Goal: Navigation & Orientation: Find specific page/section

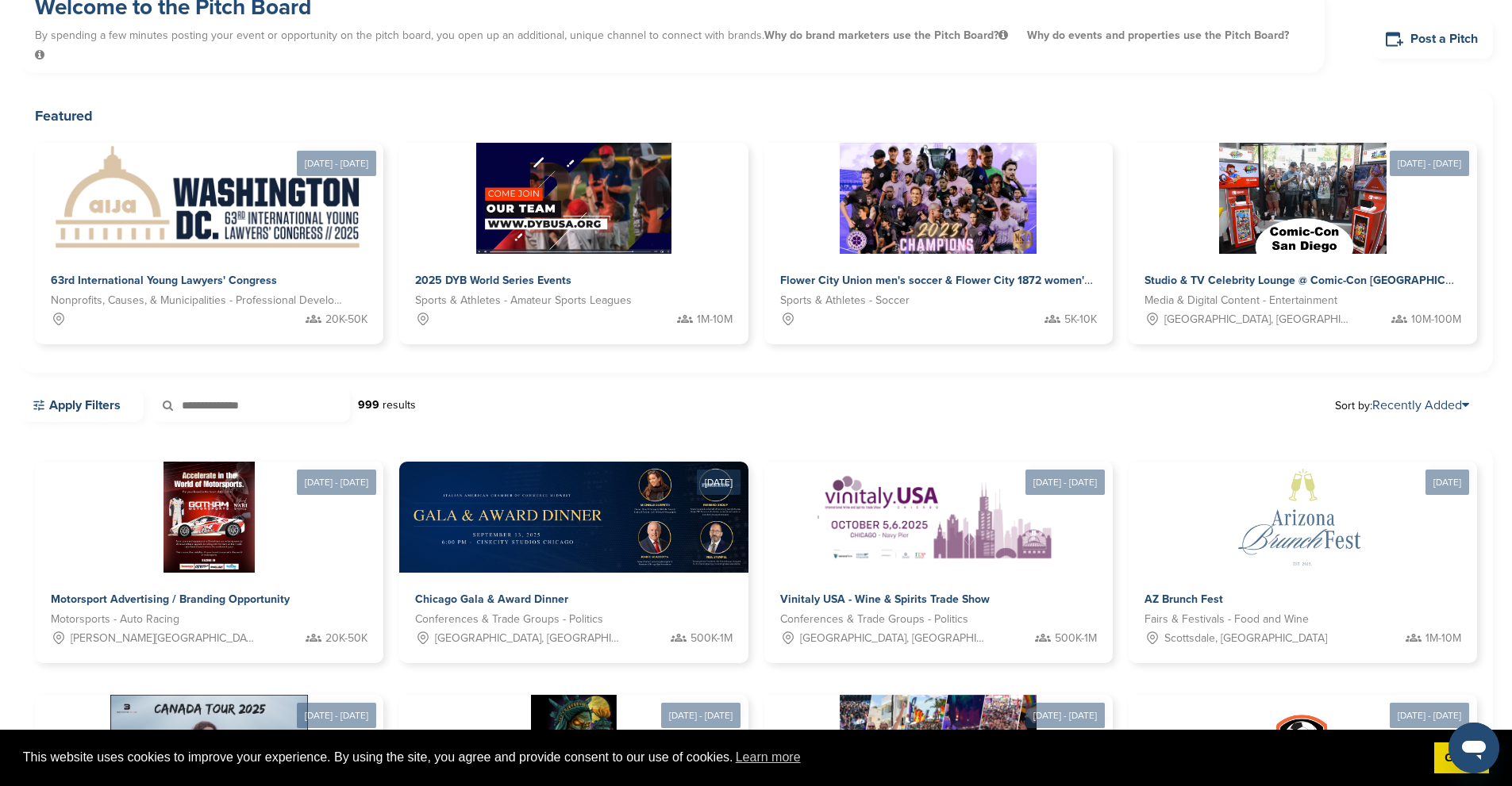
scroll to position [80, 0]
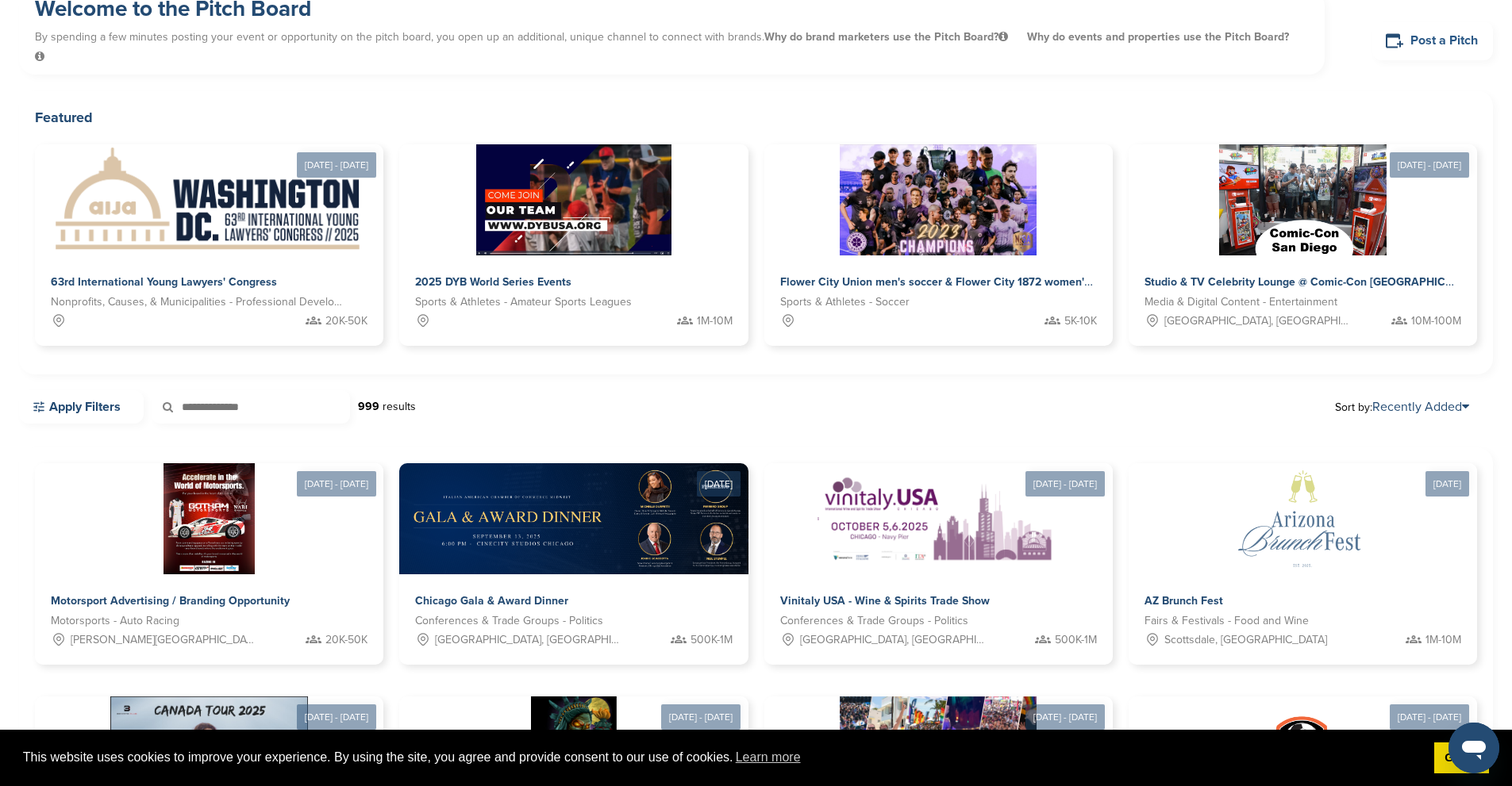
click at [1414, 33] on link "Post a Pitch" at bounding box center [1432, 40] width 121 height 39
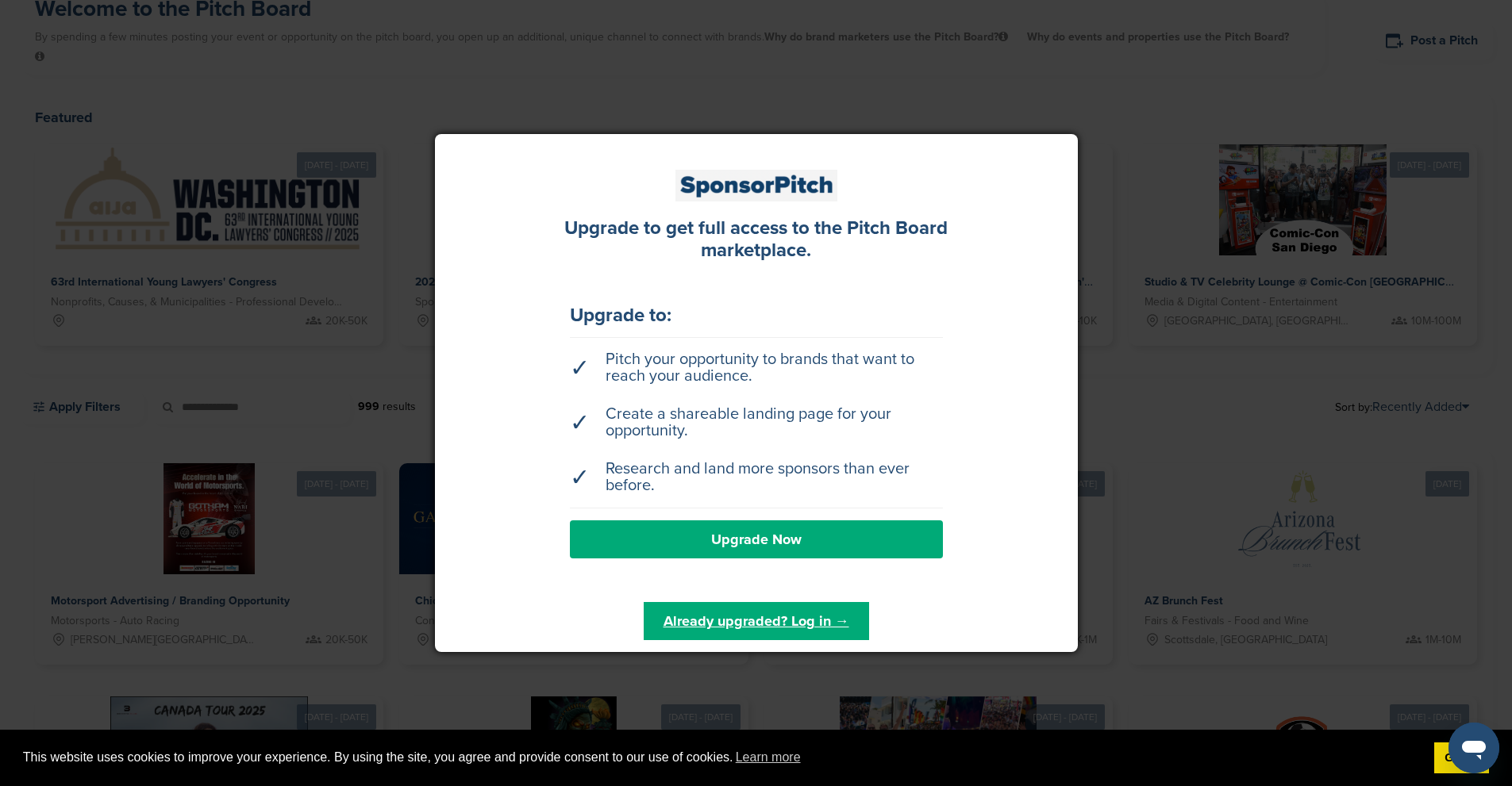
click at [1330, 264] on div at bounding box center [756, 393] width 1512 height 786
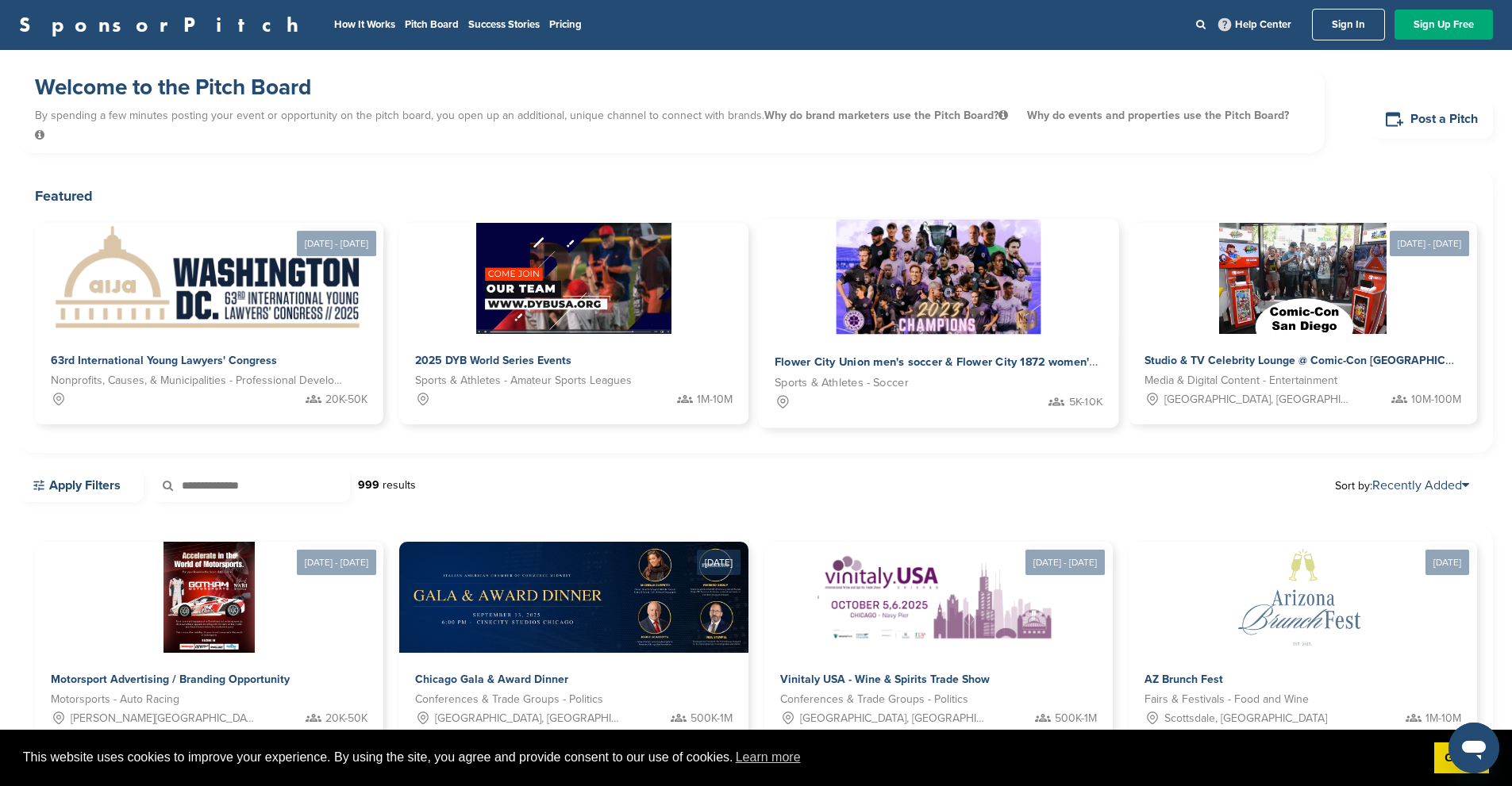
scroll to position [0, 0]
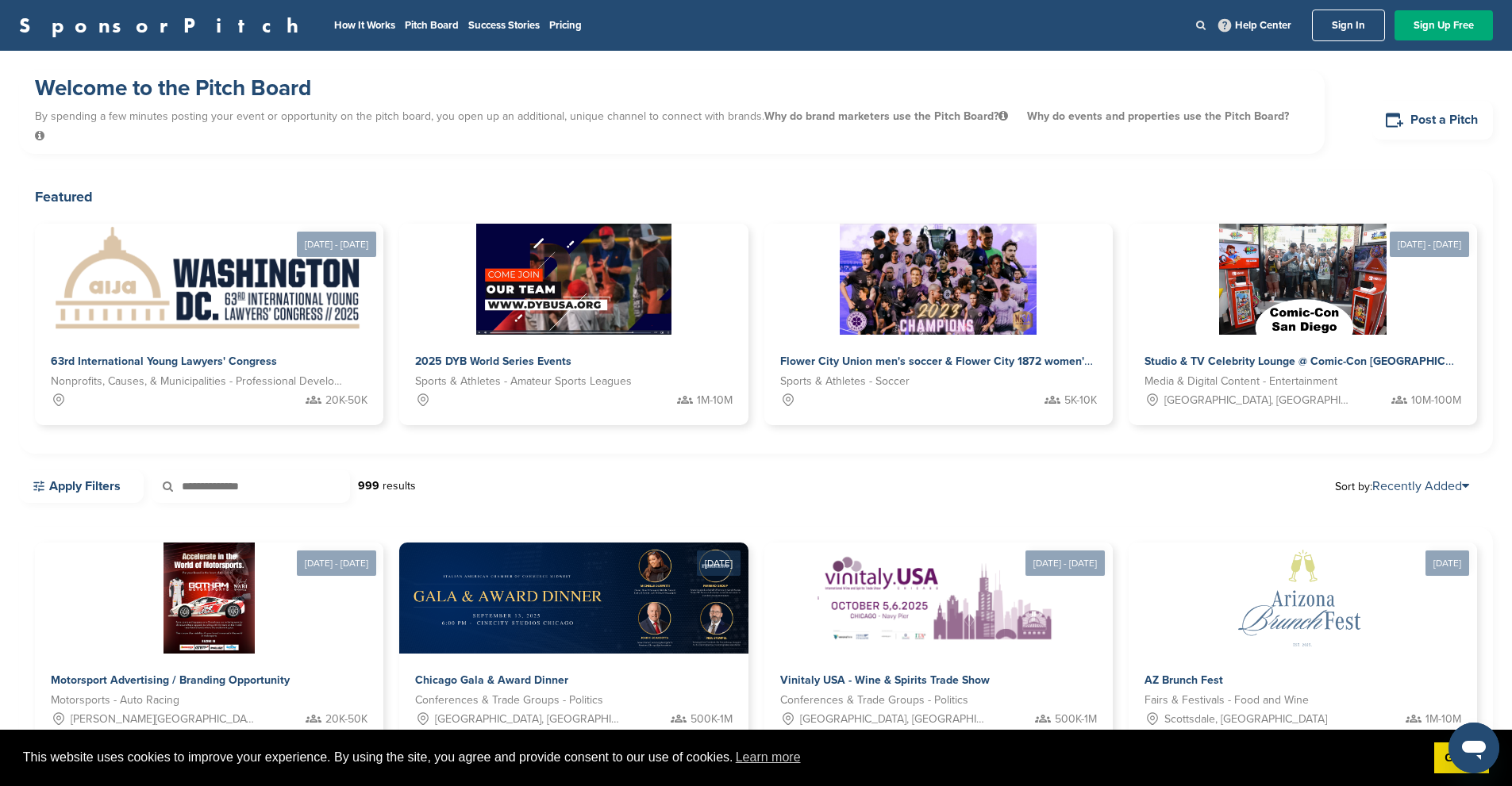
click at [1204, 24] on icon at bounding box center [1201, 25] width 10 height 11
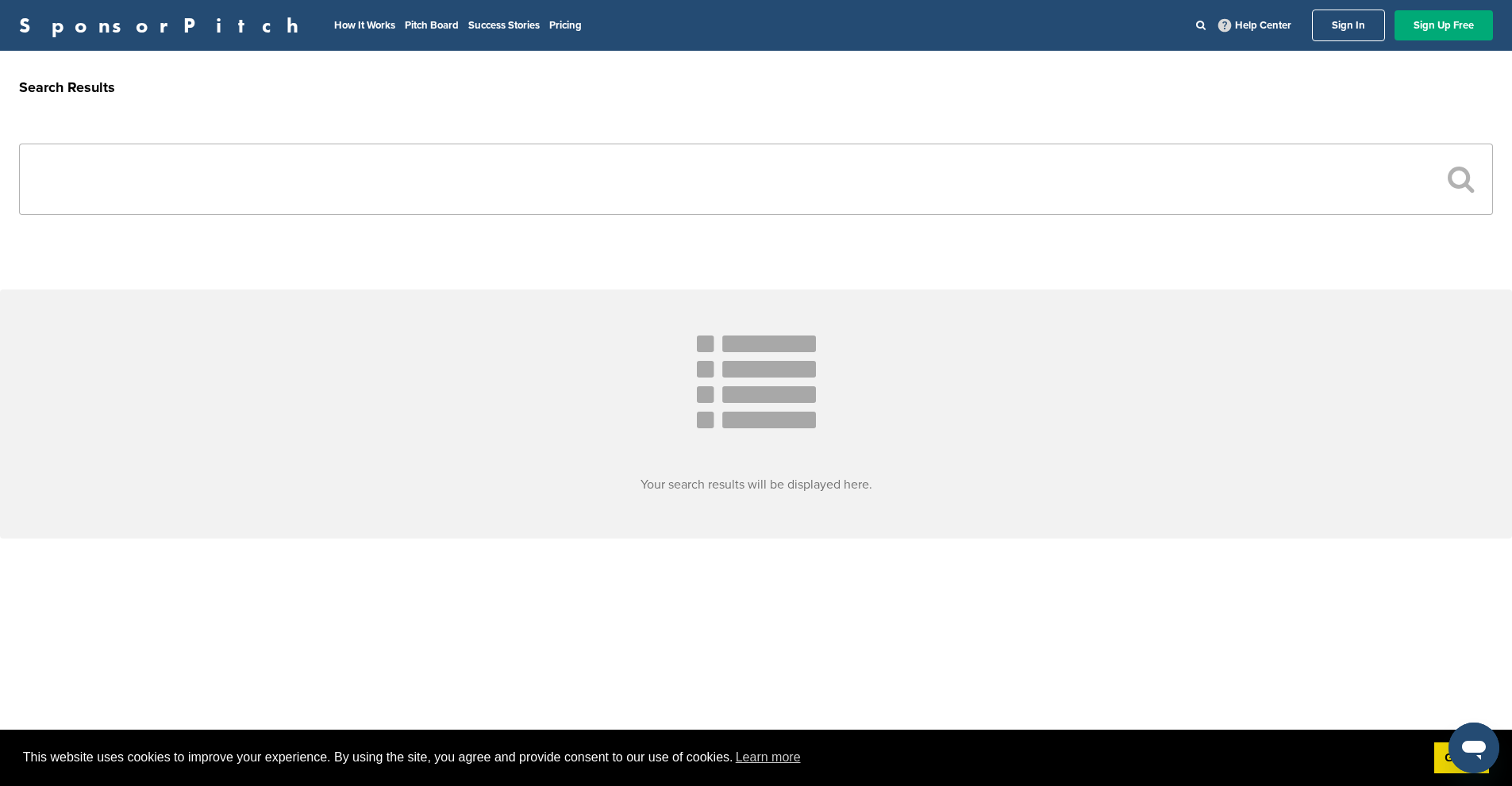
click at [102, 30] on link "SponsorPitch" at bounding box center [164, 25] width 290 height 20
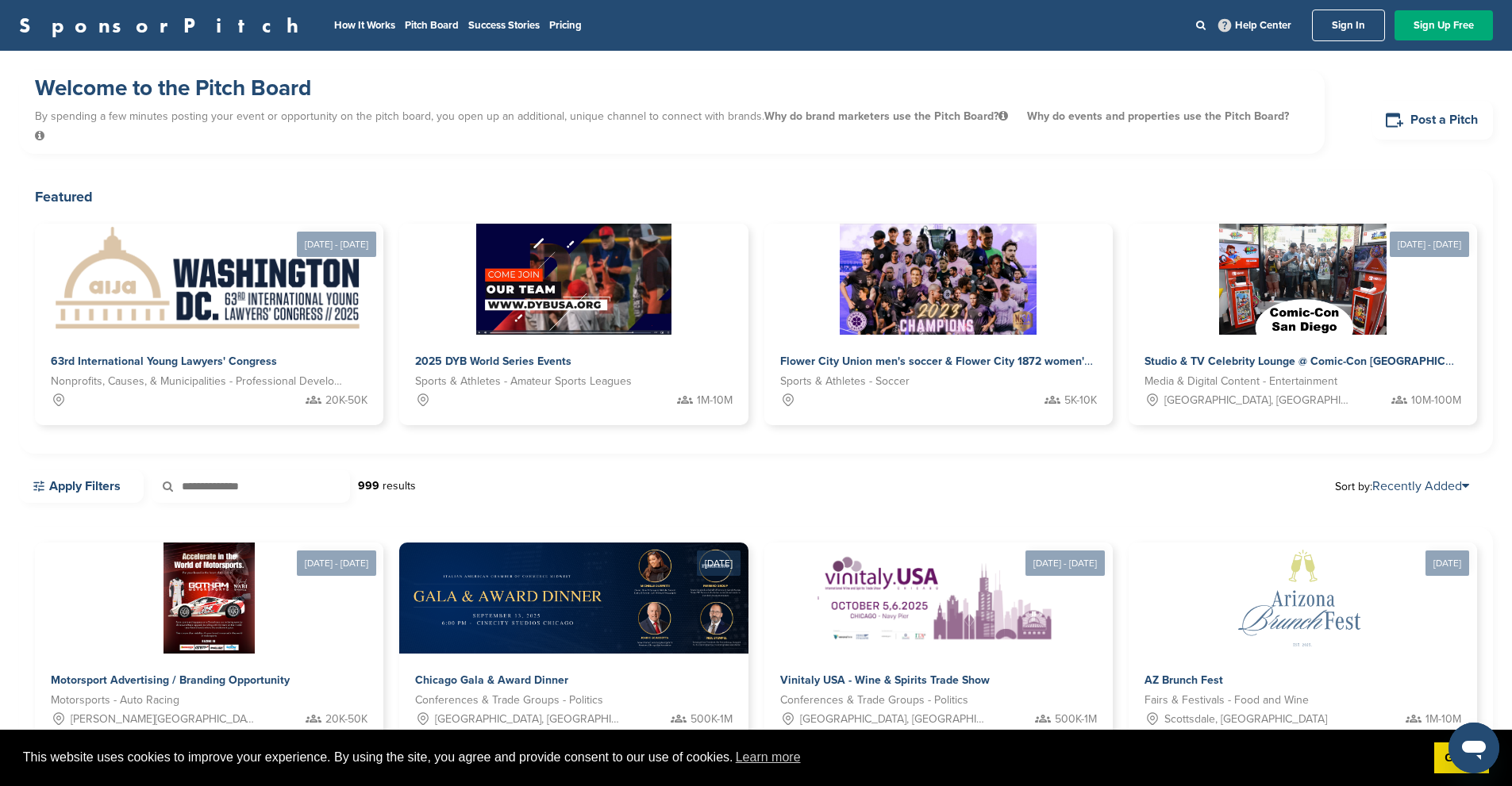
click at [1140, 185] on h2 "Featured" at bounding box center [756, 196] width 1442 height 22
